Goal: Use online tool/utility: Utilize a website feature to perform a specific function

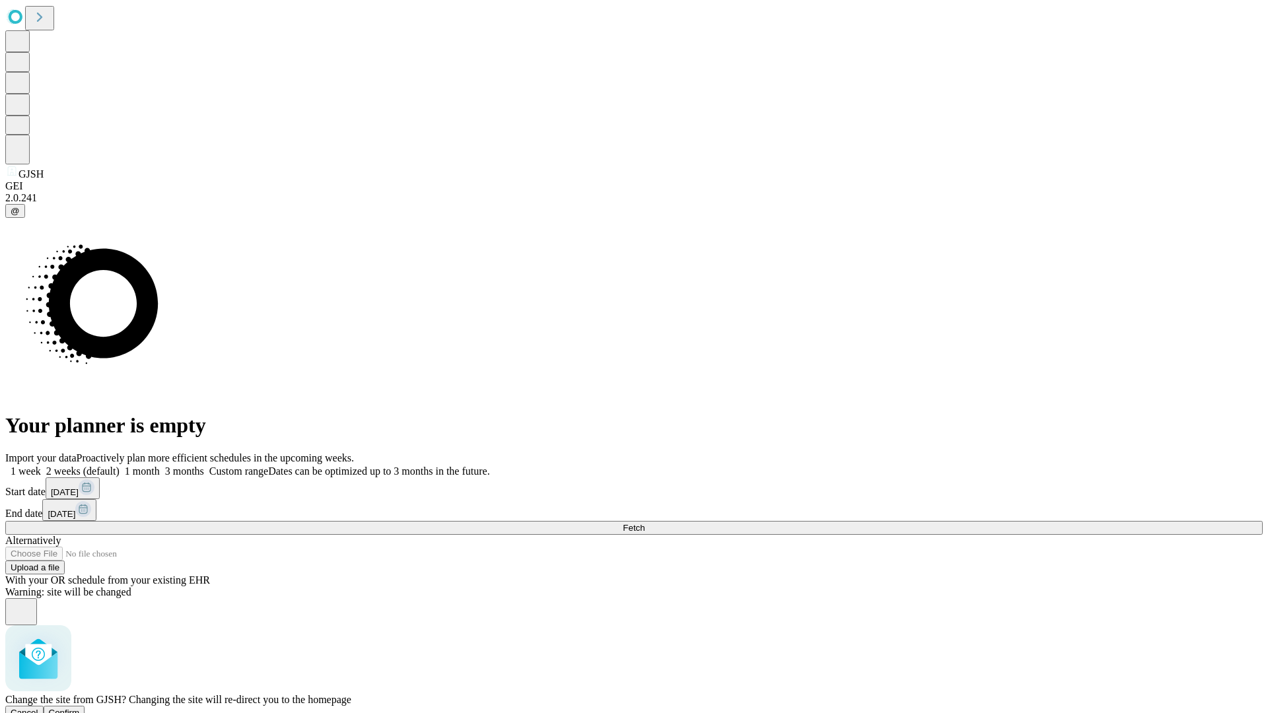
click at [80, 708] on span "Confirm" at bounding box center [64, 713] width 31 height 10
click at [120, 466] on label "2 weeks (default)" at bounding box center [80, 471] width 79 height 11
click at [645, 523] on span "Fetch" at bounding box center [634, 528] width 22 height 10
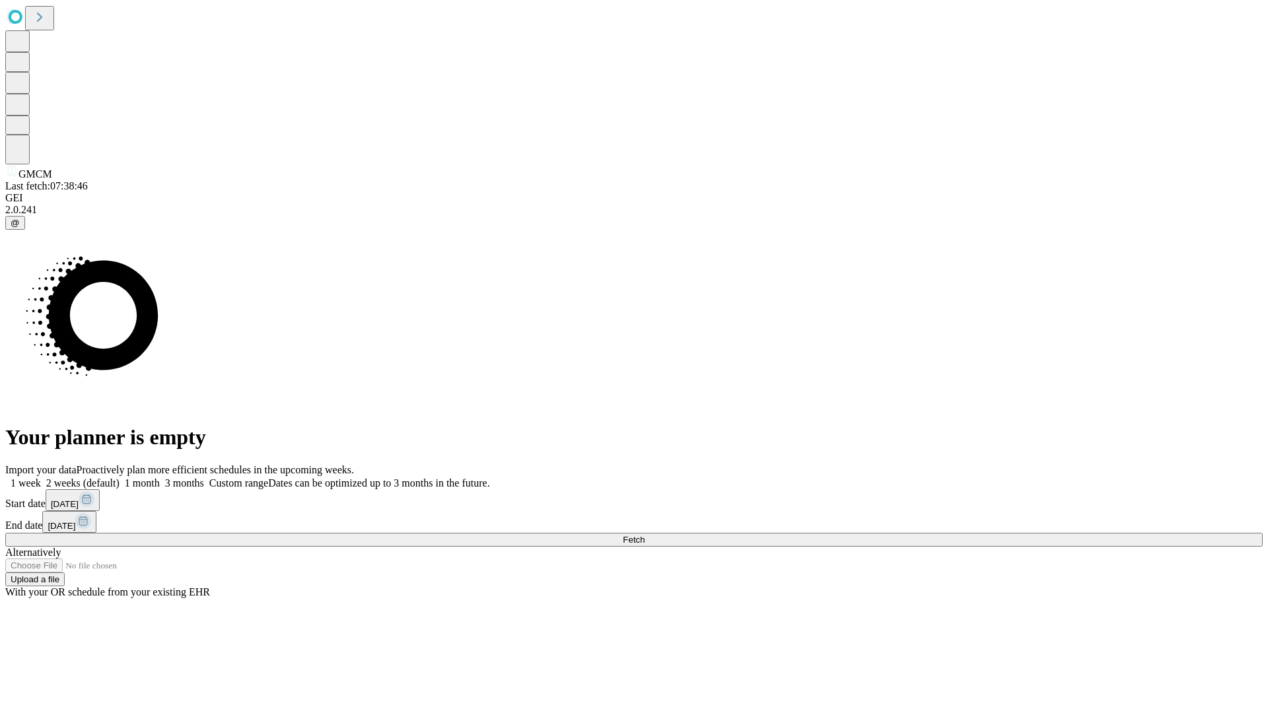
click at [120, 478] on label "2 weeks (default)" at bounding box center [80, 483] width 79 height 11
click at [645, 535] on span "Fetch" at bounding box center [634, 540] width 22 height 10
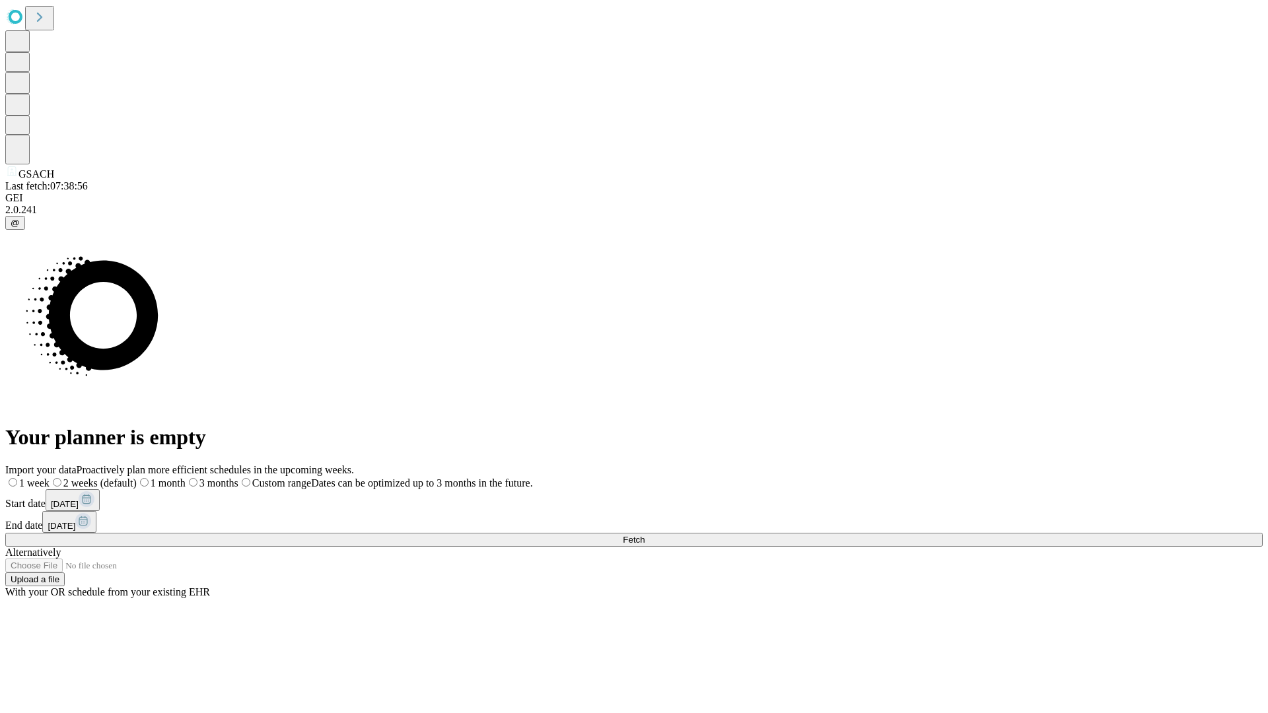
click at [137, 478] on label "2 weeks (default)" at bounding box center [93, 483] width 87 height 11
click at [645, 535] on span "Fetch" at bounding box center [634, 540] width 22 height 10
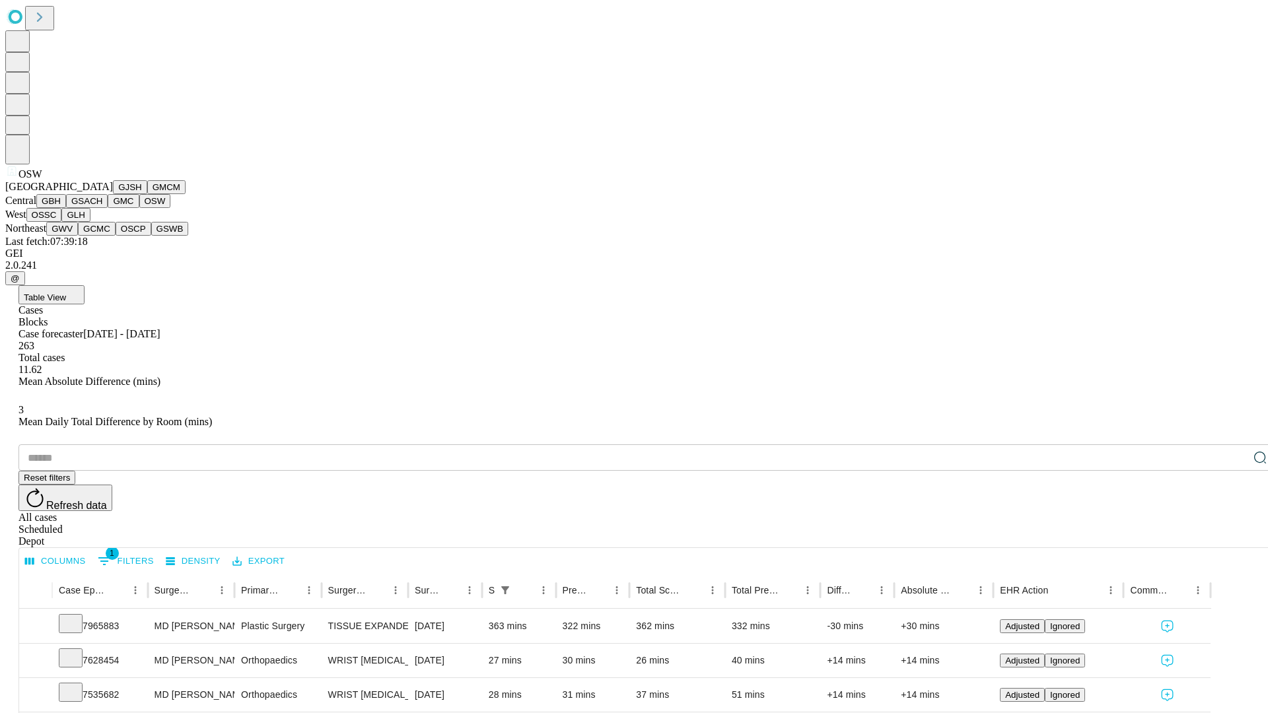
click at [62, 222] on button "OSSC" at bounding box center [44, 215] width 36 height 14
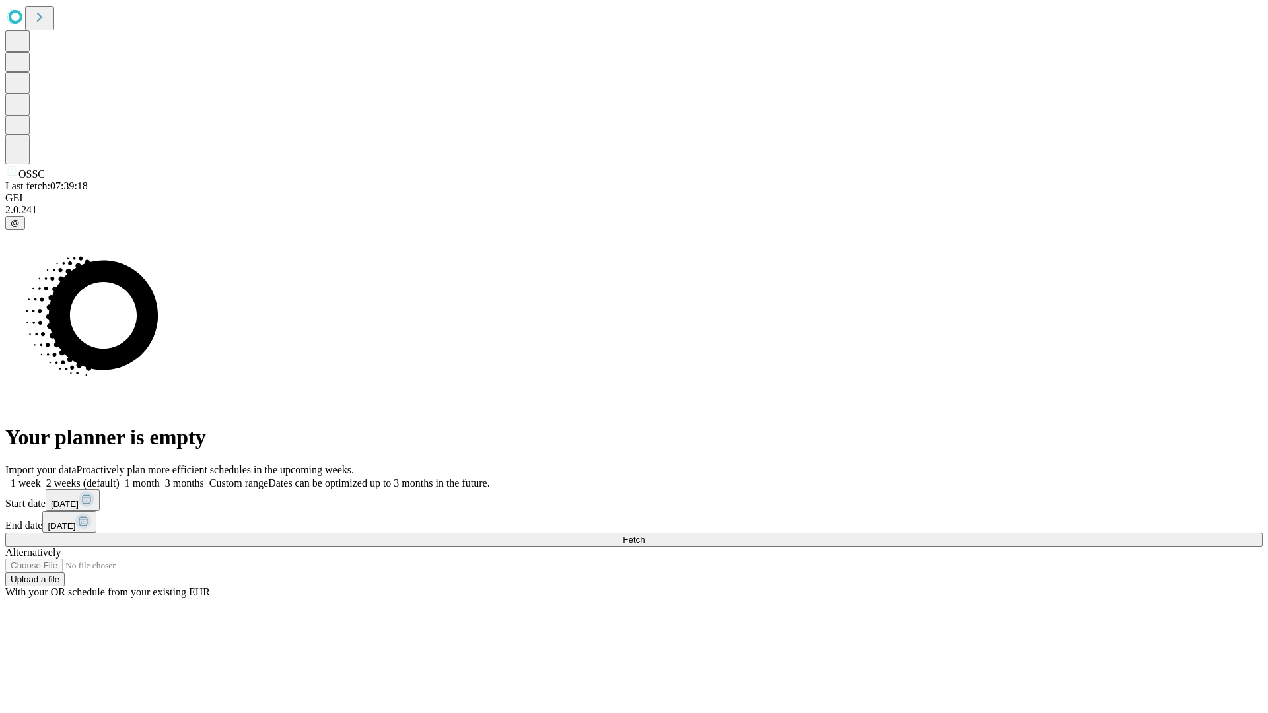
click at [120, 478] on label "2 weeks (default)" at bounding box center [80, 483] width 79 height 11
click at [645, 535] on span "Fetch" at bounding box center [634, 540] width 22 height 10
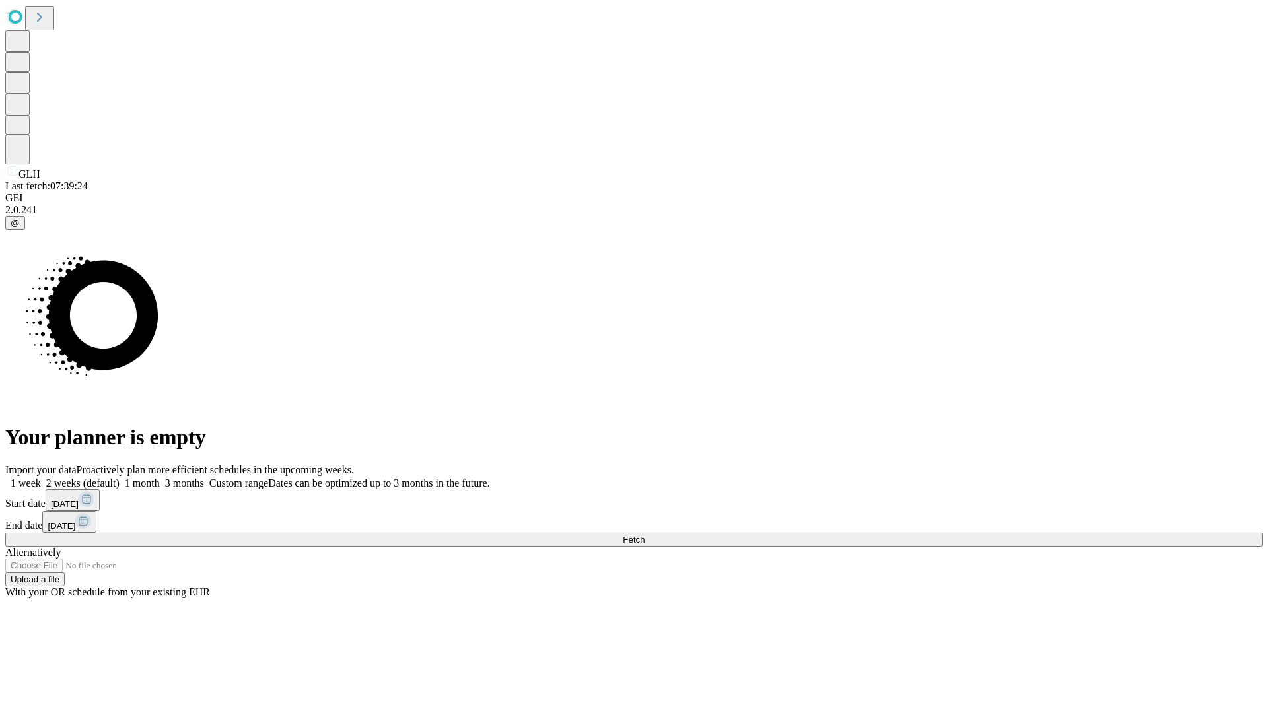
click at [645, 535] on span "Fetch" at bounding box center [634, 540] width 22 height 10
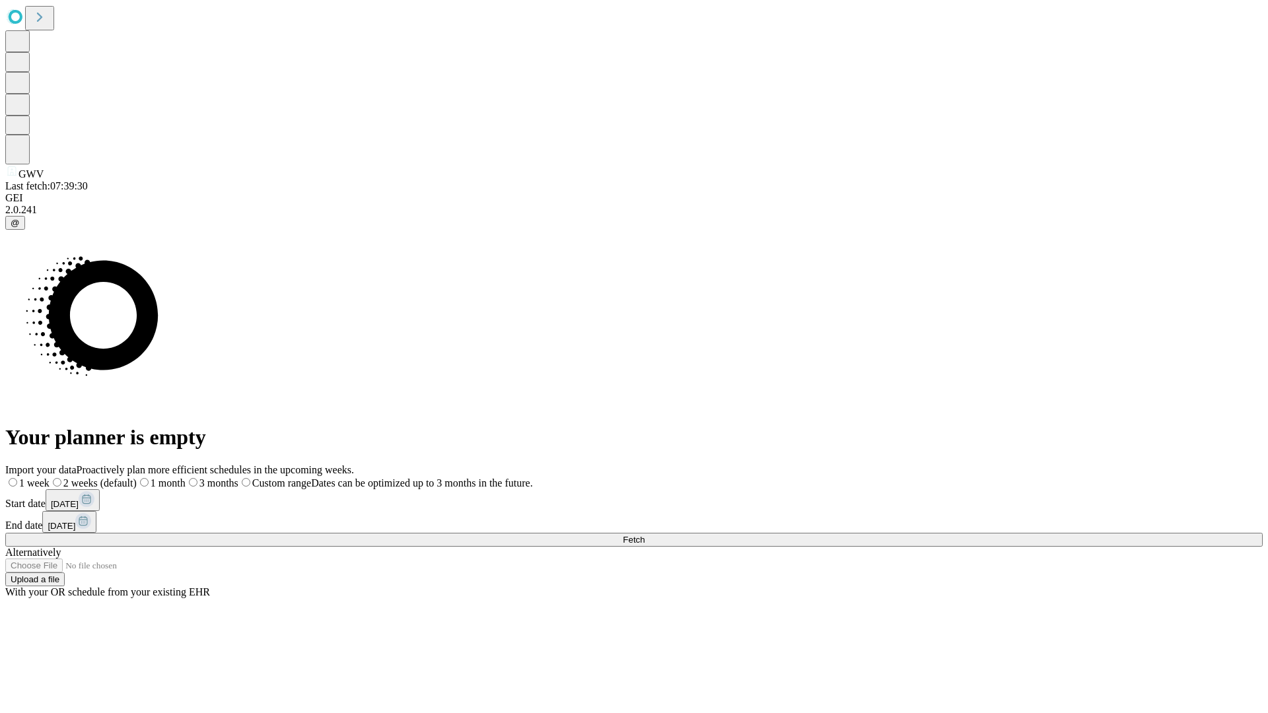
click at [645, 535] on span "Fetch" at bounding box center [634, 540] width 22 height 10
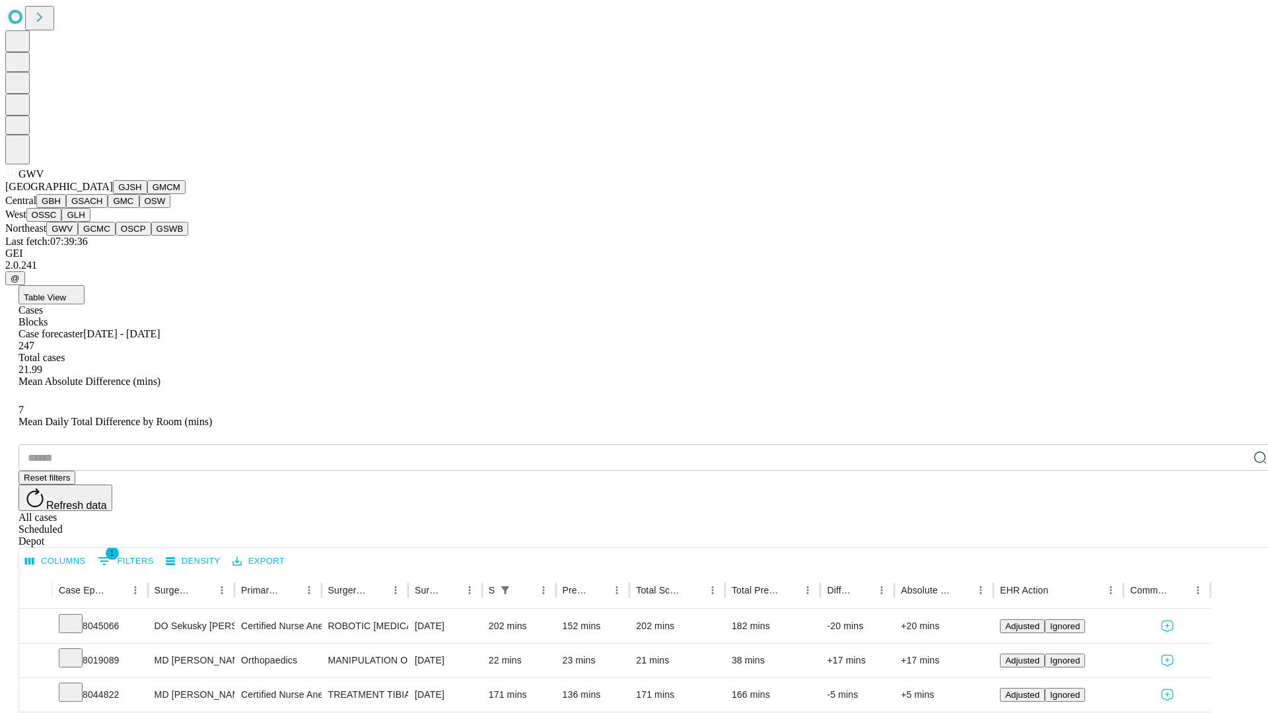
click at [102, 236] on button "GCMC" at bounding box center [97, 229] width 38 height 14
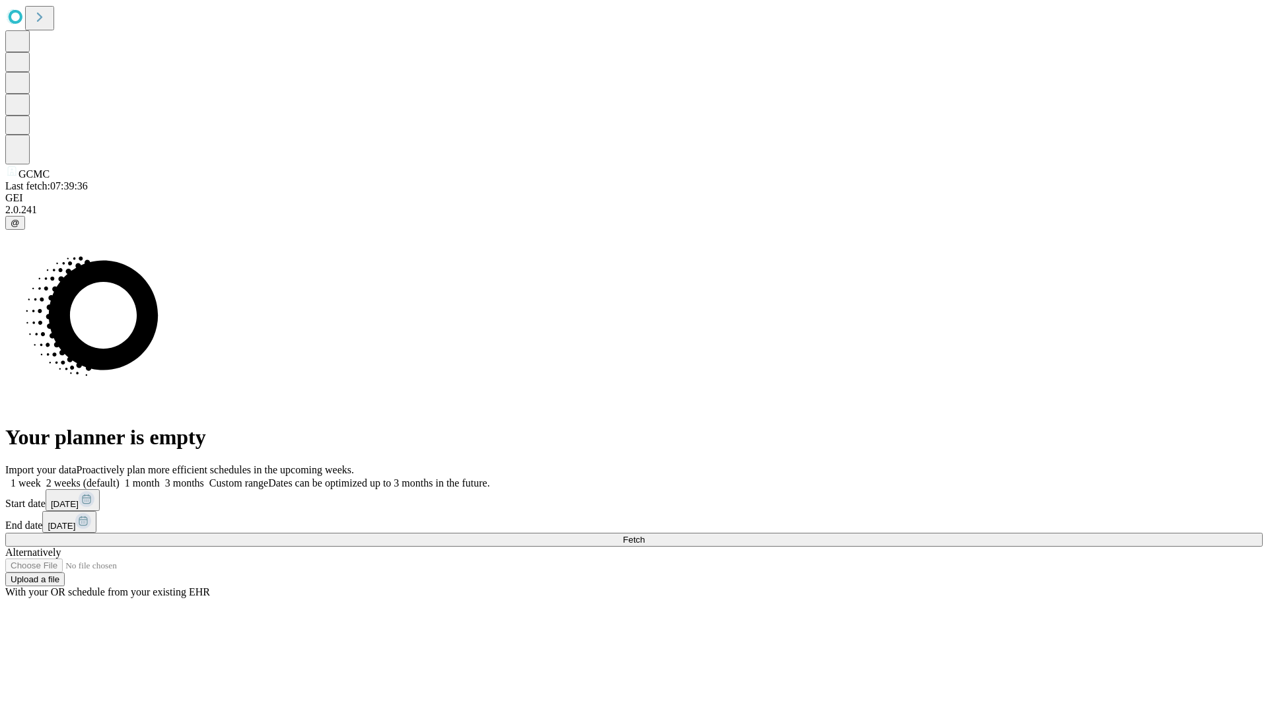
click at [120, 478] on label "2 weeks (default)" at bounding box center [80, 483] width 79 height 11
click at [645, 535] on span "Fetch" at bounding box center [634, 540] width 22 height 10
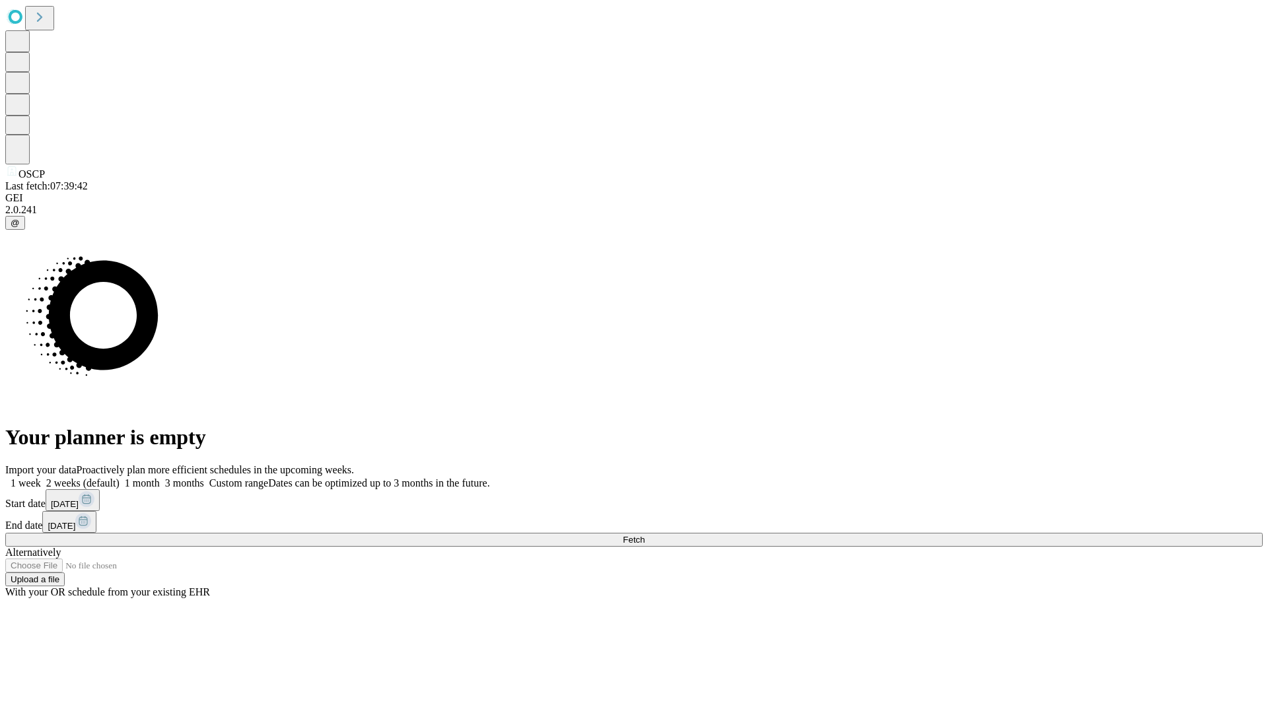
click at [645, 535] on span "Fetch" at bounding box center [634, 540] width 22 height 10
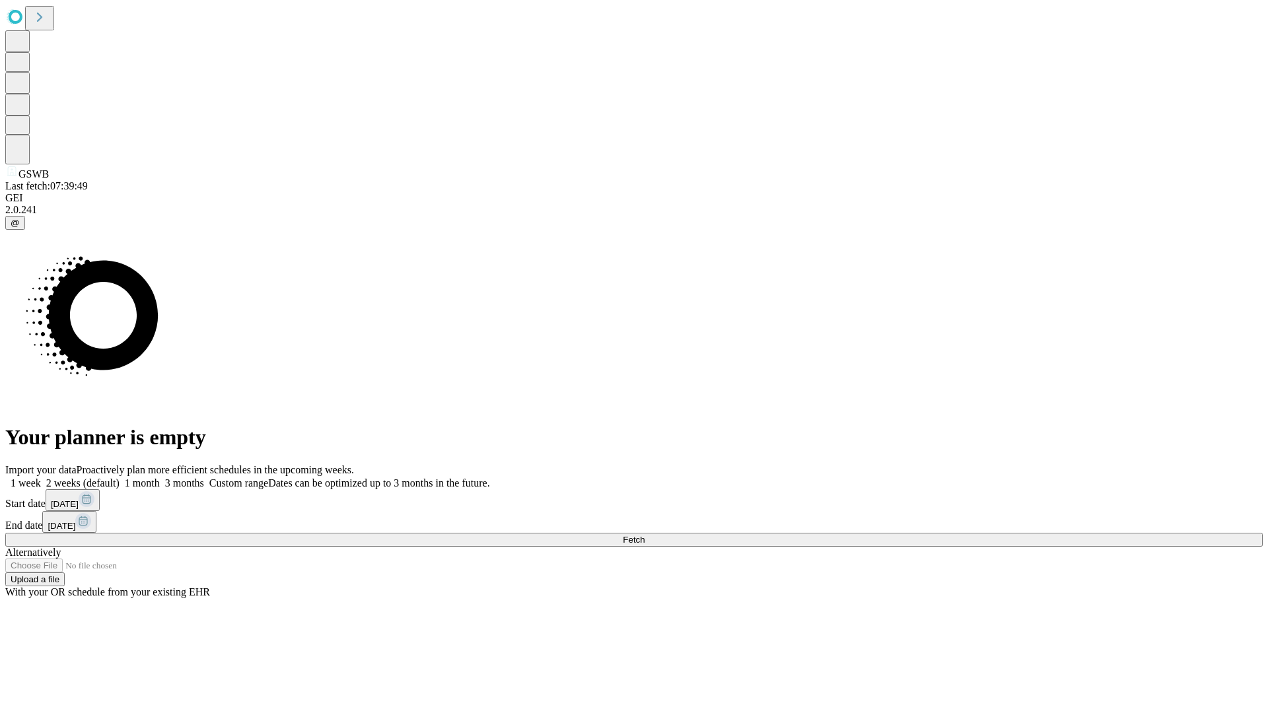
click at [120, 478] on label "2 weeks (default)" at bounding box center [80, 483] width 79 height 11
click at [645, 535] on span "Fetch" at bounding box center [634, 540] width 22 height 10
